Goal: Find specific page/section: Find specific page/section

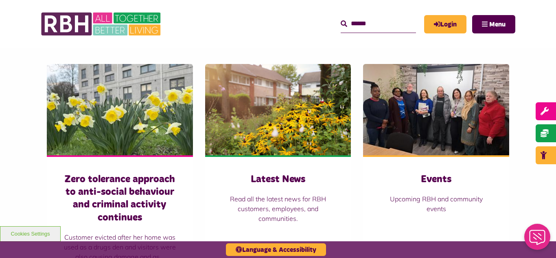
scroll to position [537, 0]
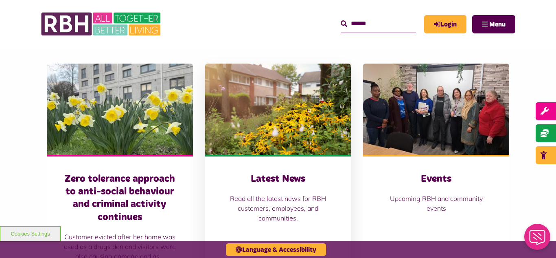
click at [239, 90] on img at bounding box center [278, 108] width 146 height 91
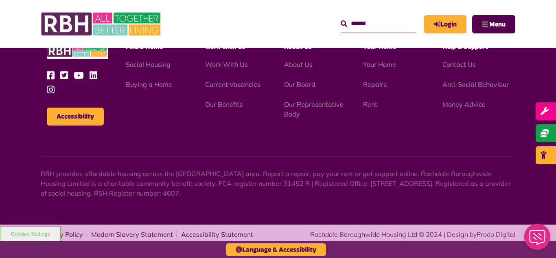
scroll to position [886, 0]
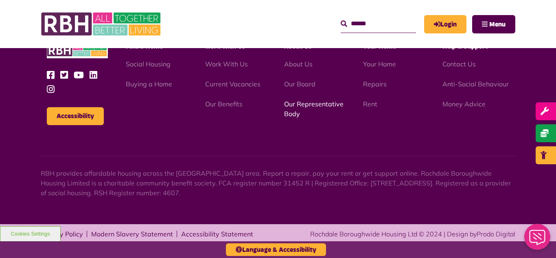
click at [298, 105] on link "Our Representative Body" at bounding box center [313, 109] width 59 height 18
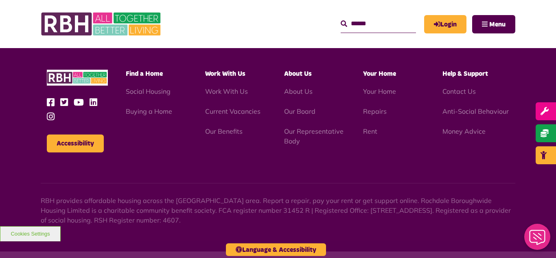
scroll to position [2363, 0]
